Goal: Navigation & Orientation: Understand site structure

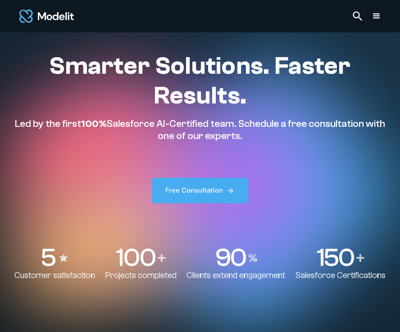
scroll to position [212, 0]
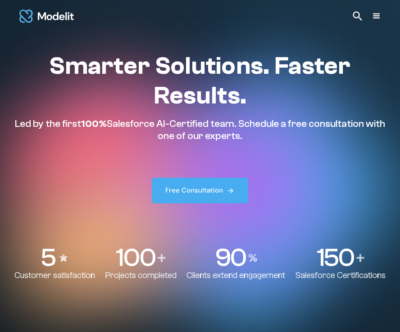
click at [377, 11] on div "menu" at bounding box center [376, 16] width 11 height 11
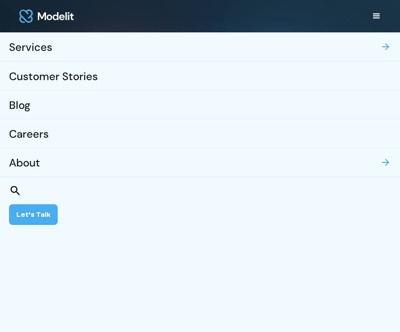
click at [83, 79] on div "Customer Stories" at bounding box center [53, 77] width 89 height 28
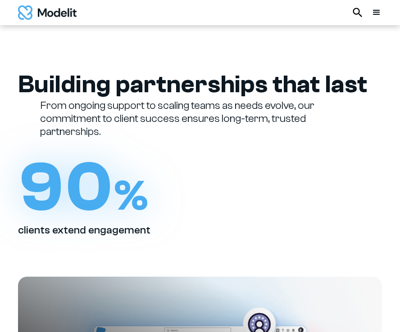
click at [375, 15] on div "menu" at bounding box center [376, 12] width 11 height 11
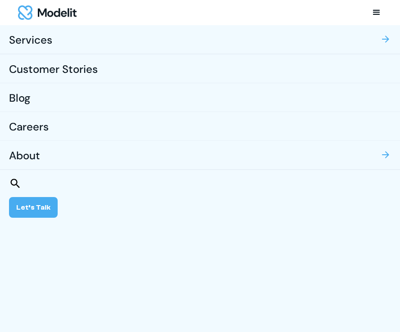
click at [19, 96] on div "Blog" at bounding box center [20, 99] width 22 height 28
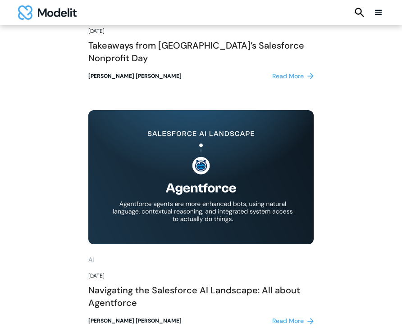
scroll to position [2262, 0]
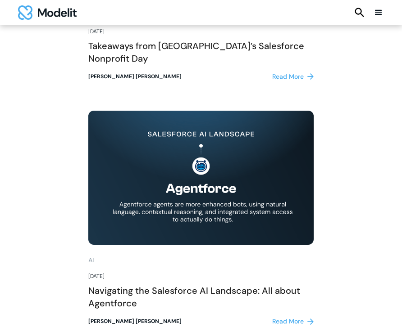
click at [24, 14] on img "home" at bounding box center [47, 12] width 59 height 14
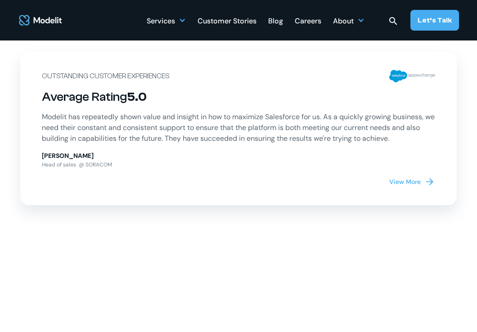
scroll to position [3130, 0]
